Goal: Ask a question

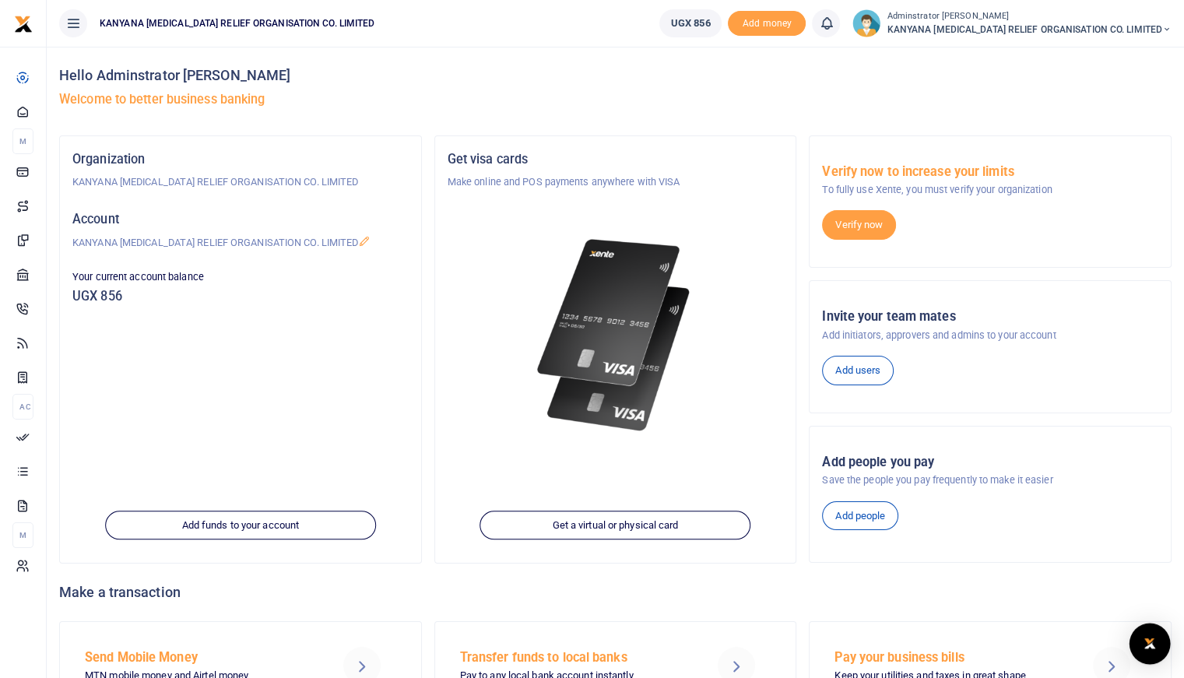
click at [1152, 627] on body "Start Dashboard M ake Payments Cards Xente Transfers Mobile Money Banks Airtime…" at bounding box center [592, 381] width 1184 height 763
click at [1158, 656] on div "Open Intercom Messenger" at bounding box center [1149, 643] width 41 height 41
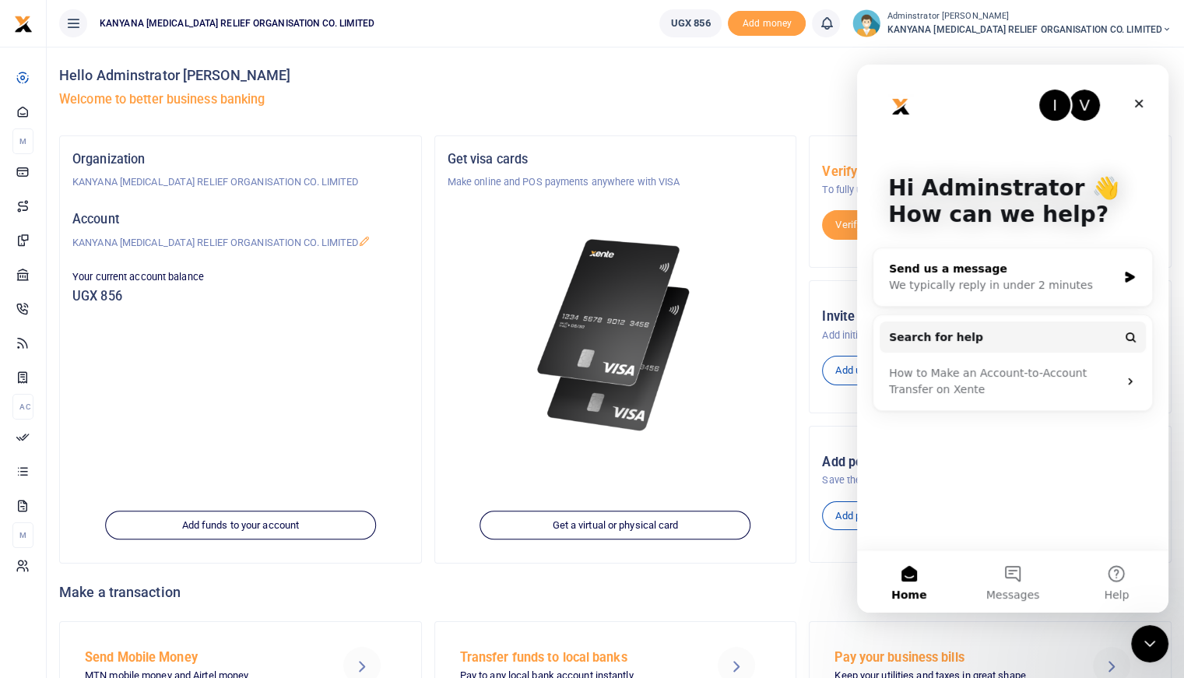
click at [964, 277] on div "We typically reply in under 2 minutes" at bounding box center [1003, 285] width 228 height 16
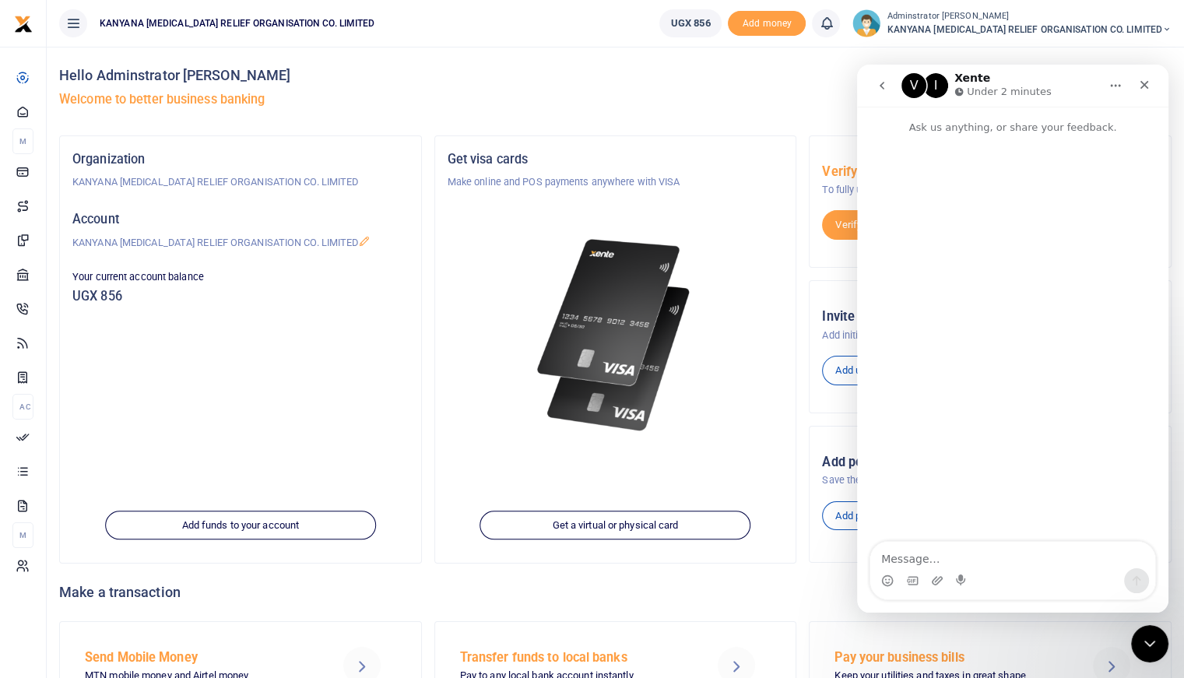
click at [880, 85] on icon "go back" at bounding box center [882, 86] width 5 height 8
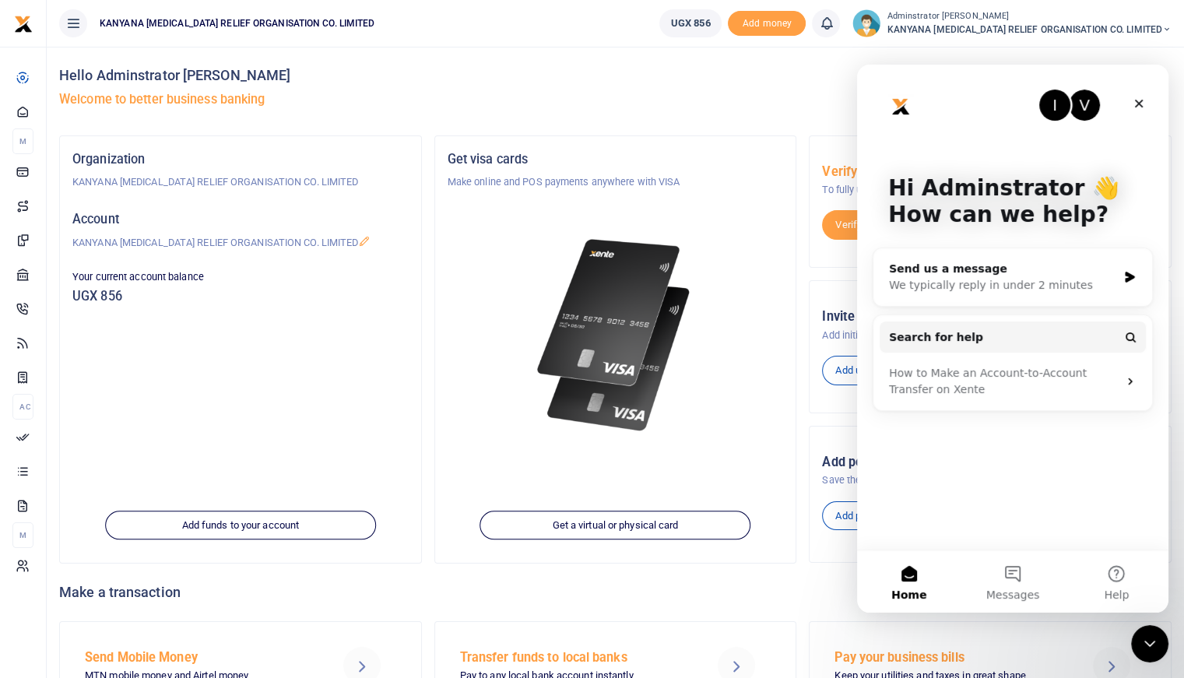
drag, startPoint x: 1016, startPoint y: 615, endPoint x: 159, endPoint y: 537, distance: 860.5
click at [1016, 615] on div "Make a transaction" at bounding box center [615, 593] width 1112 height 58
click at [1015, 597] on span "Messages" at bounding box center [1013, 594] width 54 height 11
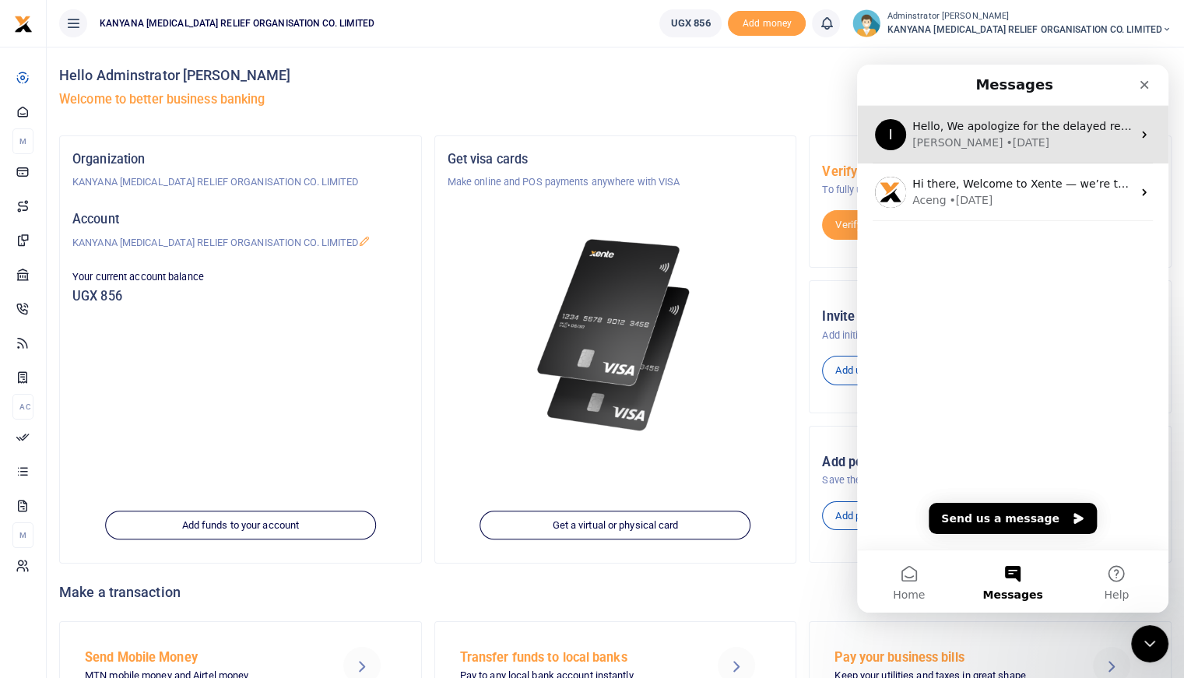
click at [1001, 146] on div "[PERSON_NAME] • [DATE]" at bounding box center [1021, 143] width 219 height 16
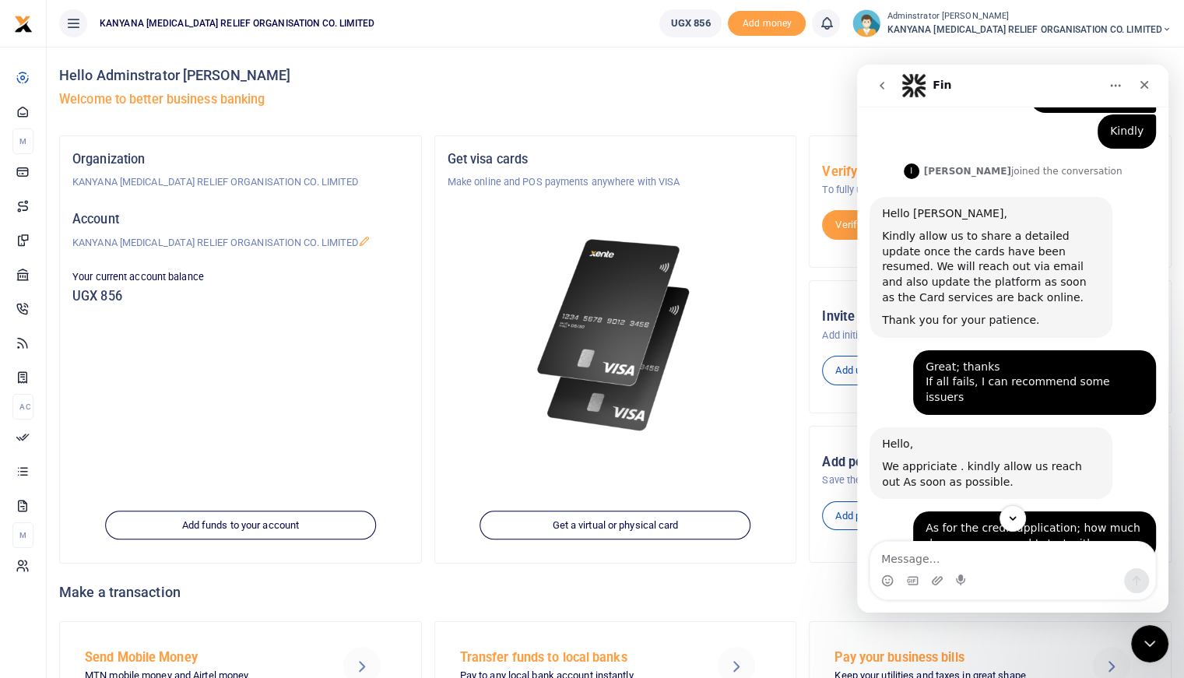
scroll to position [590, 0]
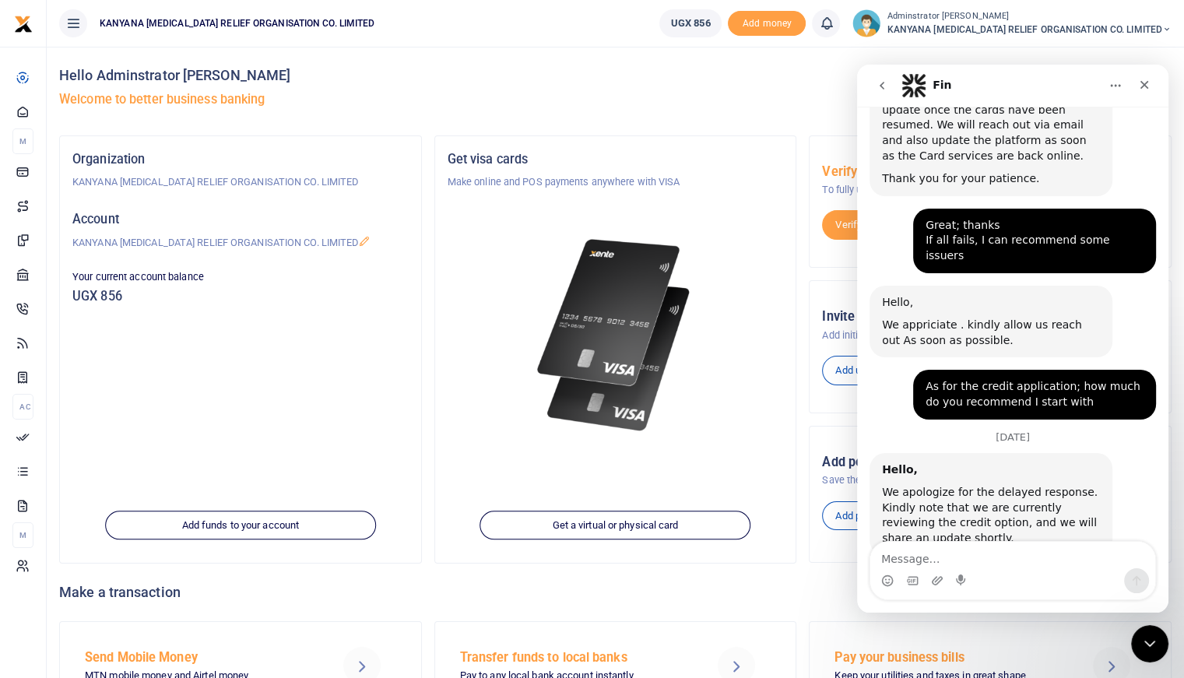
click at [878, 83] on icon "go back" at bounding box center [882, 85] width 12 height 12
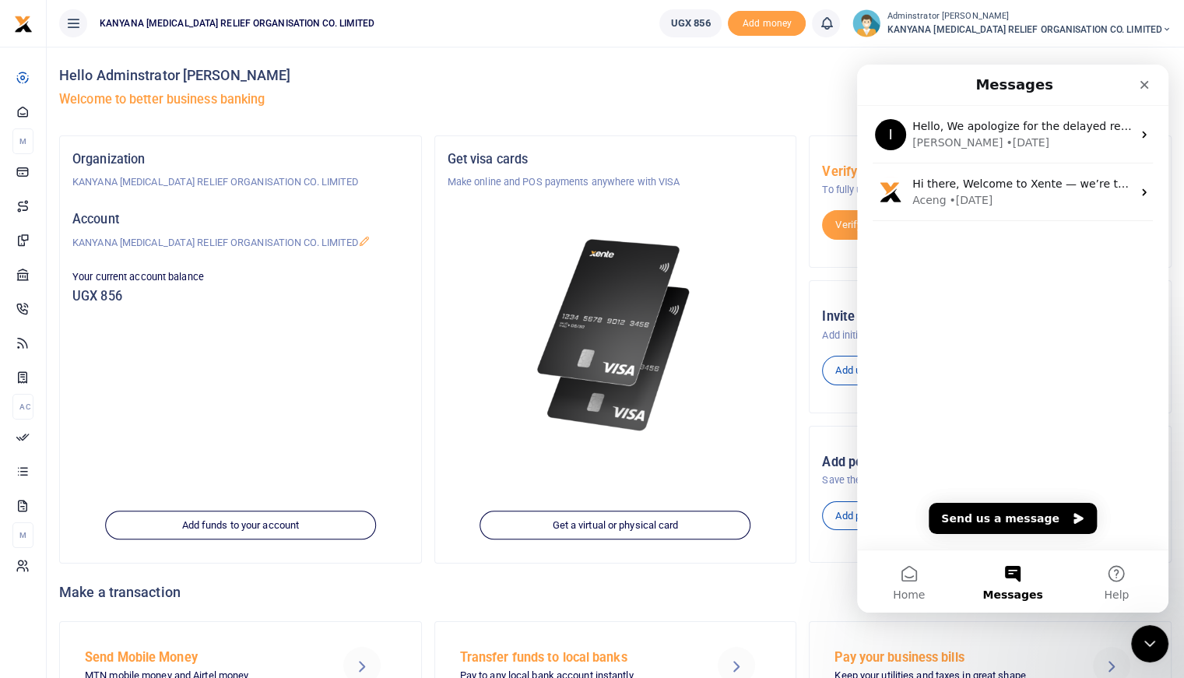
click at [1023, 502] on div "I Hello, We apologize for the delayed response. Kindly note that we are current…" at bounding box center [1012, 328] width 311 height 444
click at [1027, 516] on button "Send us a message" at bounding box center [1013, 518] width 168 height 31
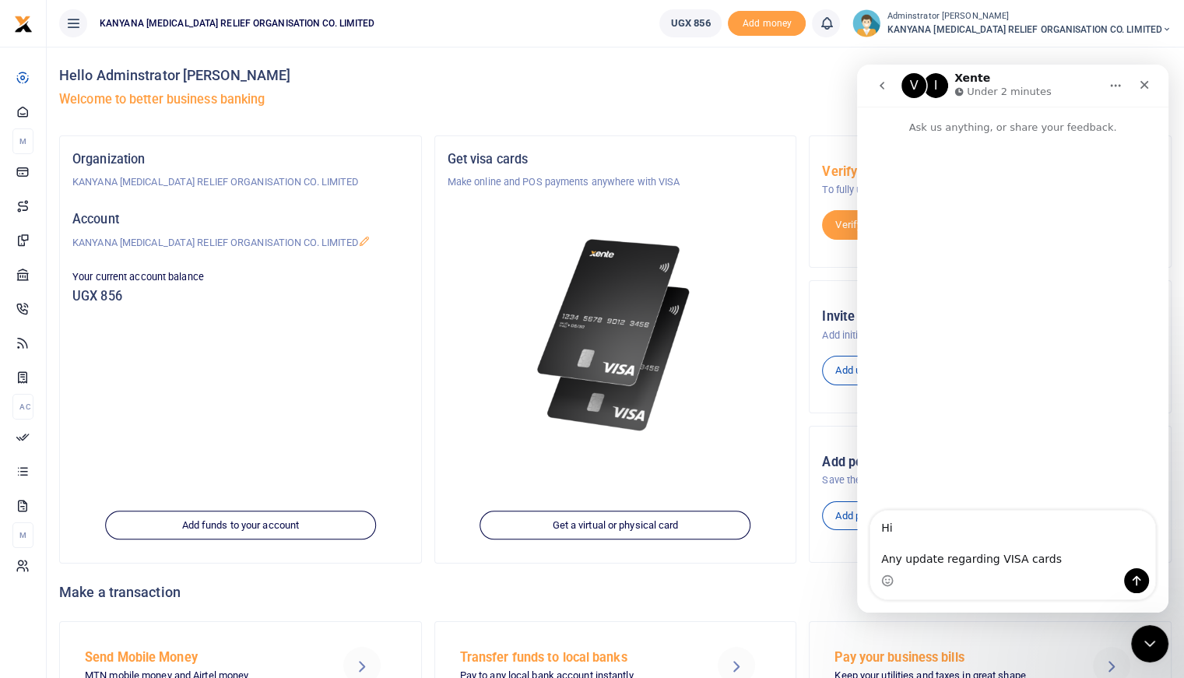
type textarea "Hi Any update regarding VISA cards?"
